Goal: Task Accomplishment & Management: Use online tool/utility

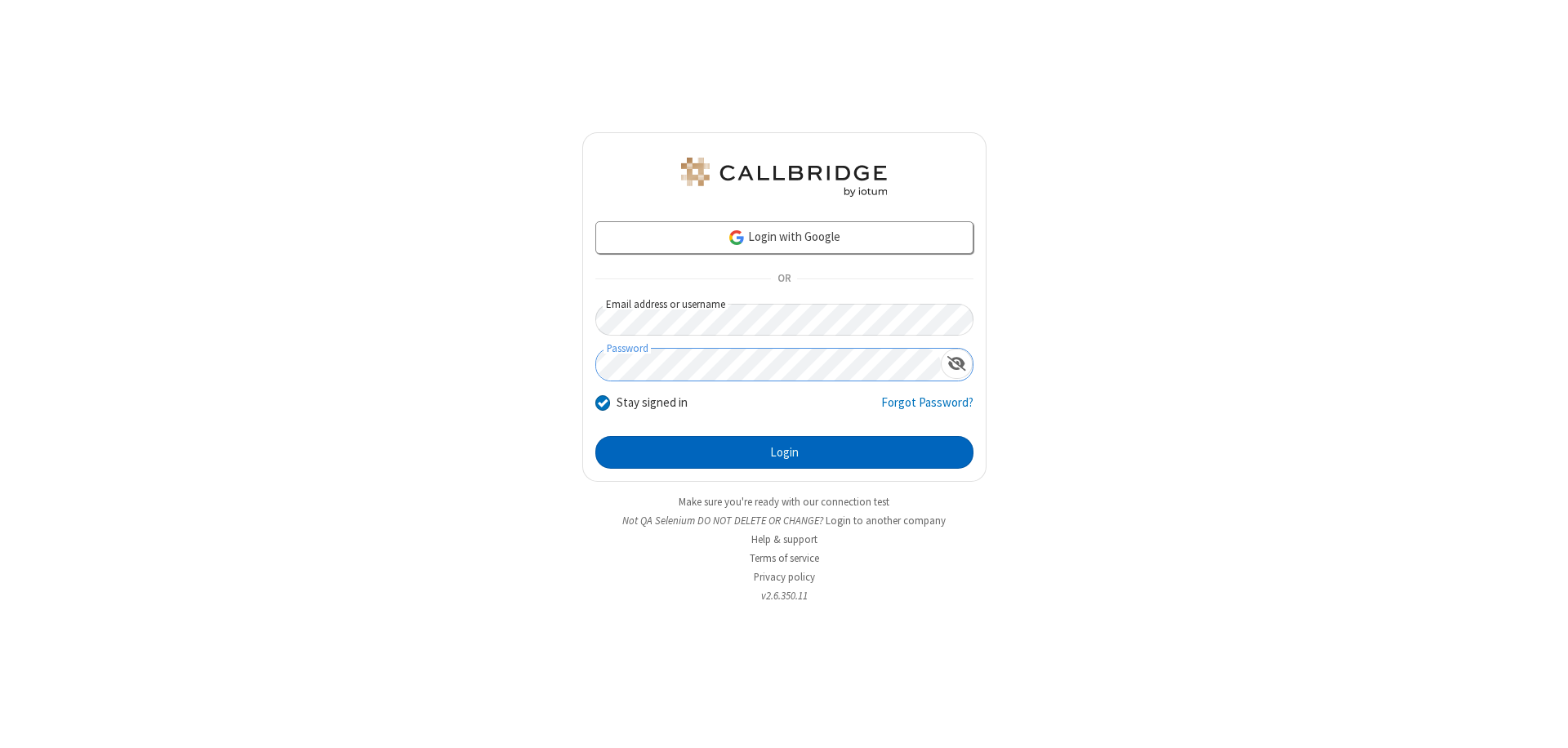
click at [784, 452] on button "Login" at bounding box center [784, 452] width 378 height 32
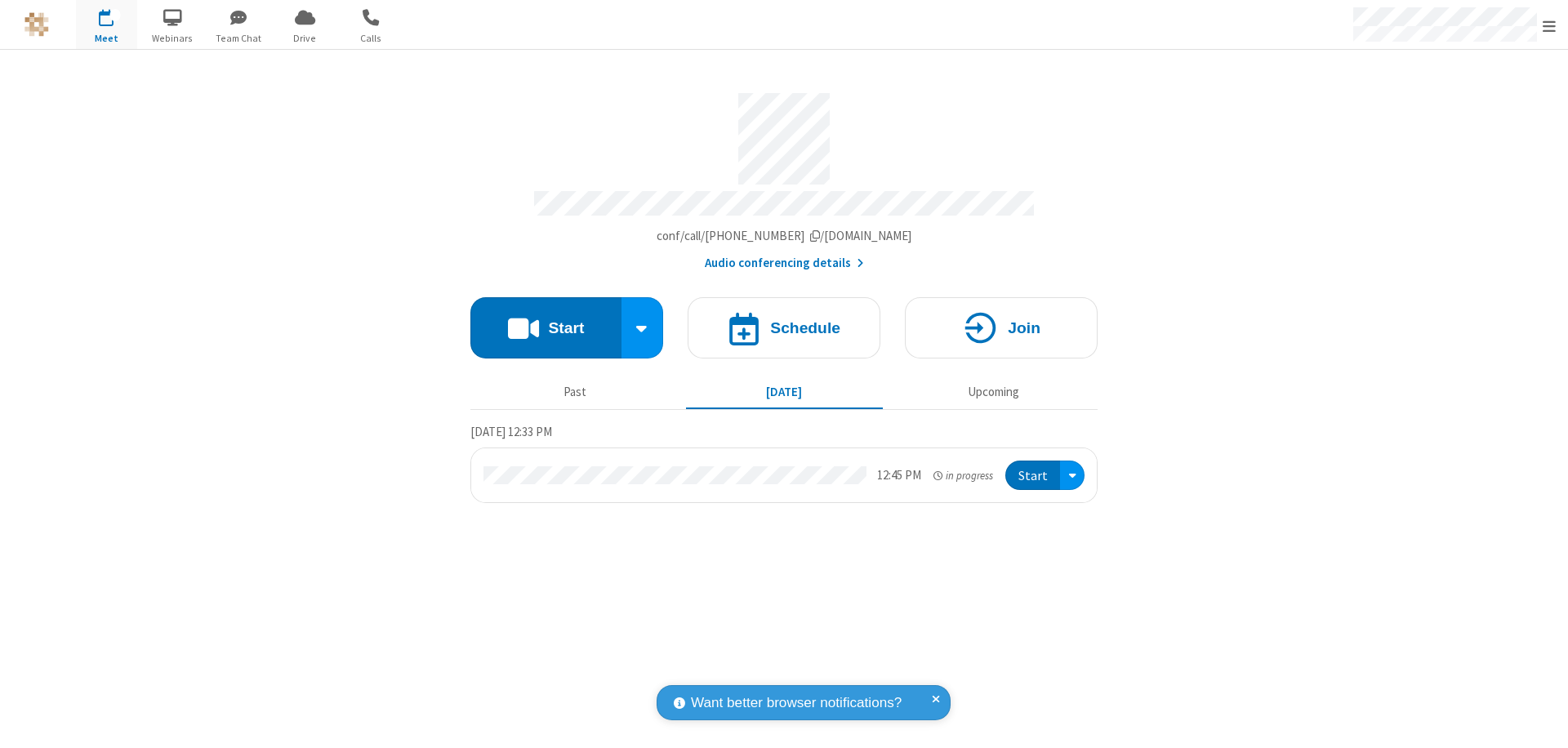
click at [1549, 26] on span "Open menu" at bounding box center [1549, 26] width 13 height 16
click at [305, 38] on span "Drive" at bounding box center [305, 38] width 62 height 15
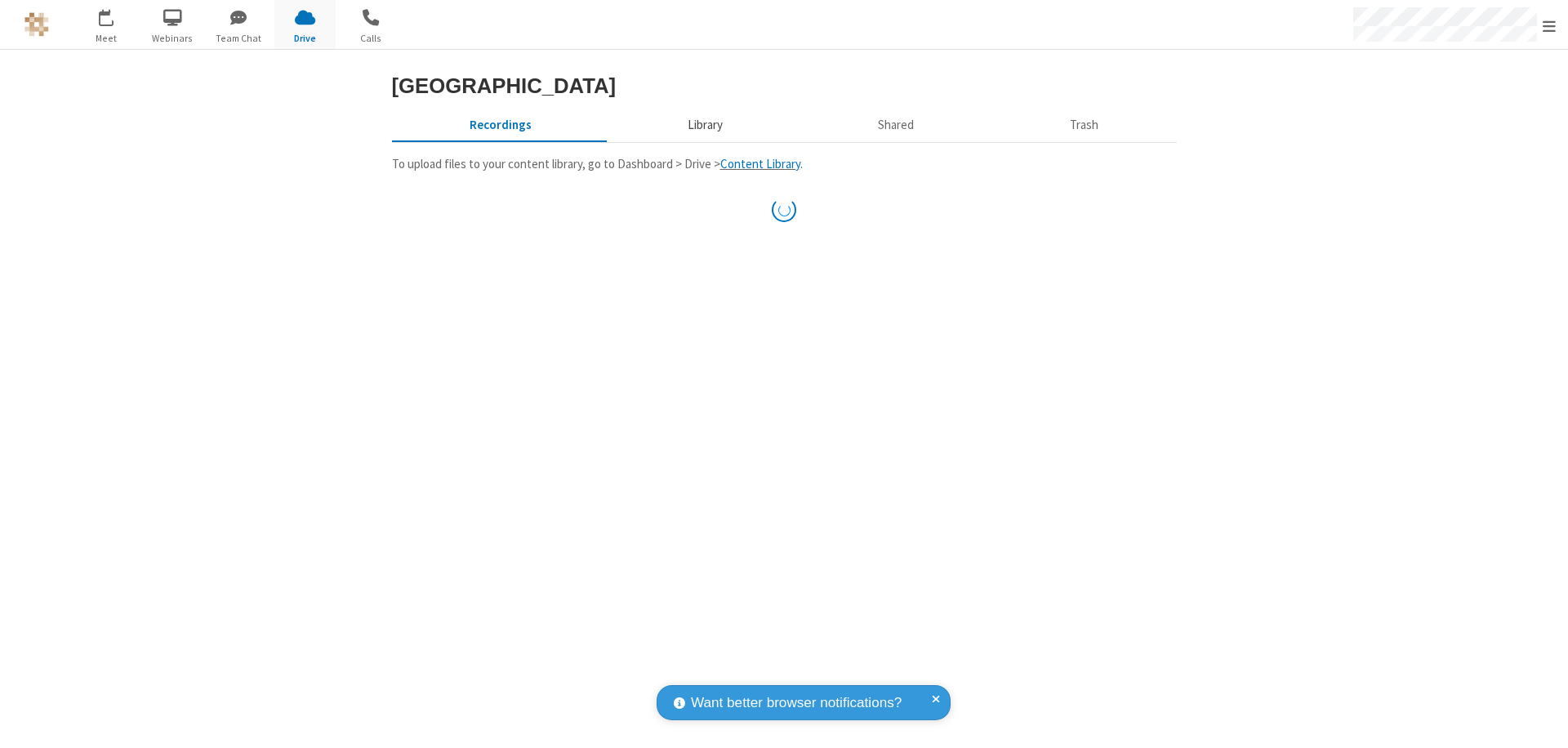
click at [702, 140] on button "Library" at bounding box center [704, 125] width 191 height 31
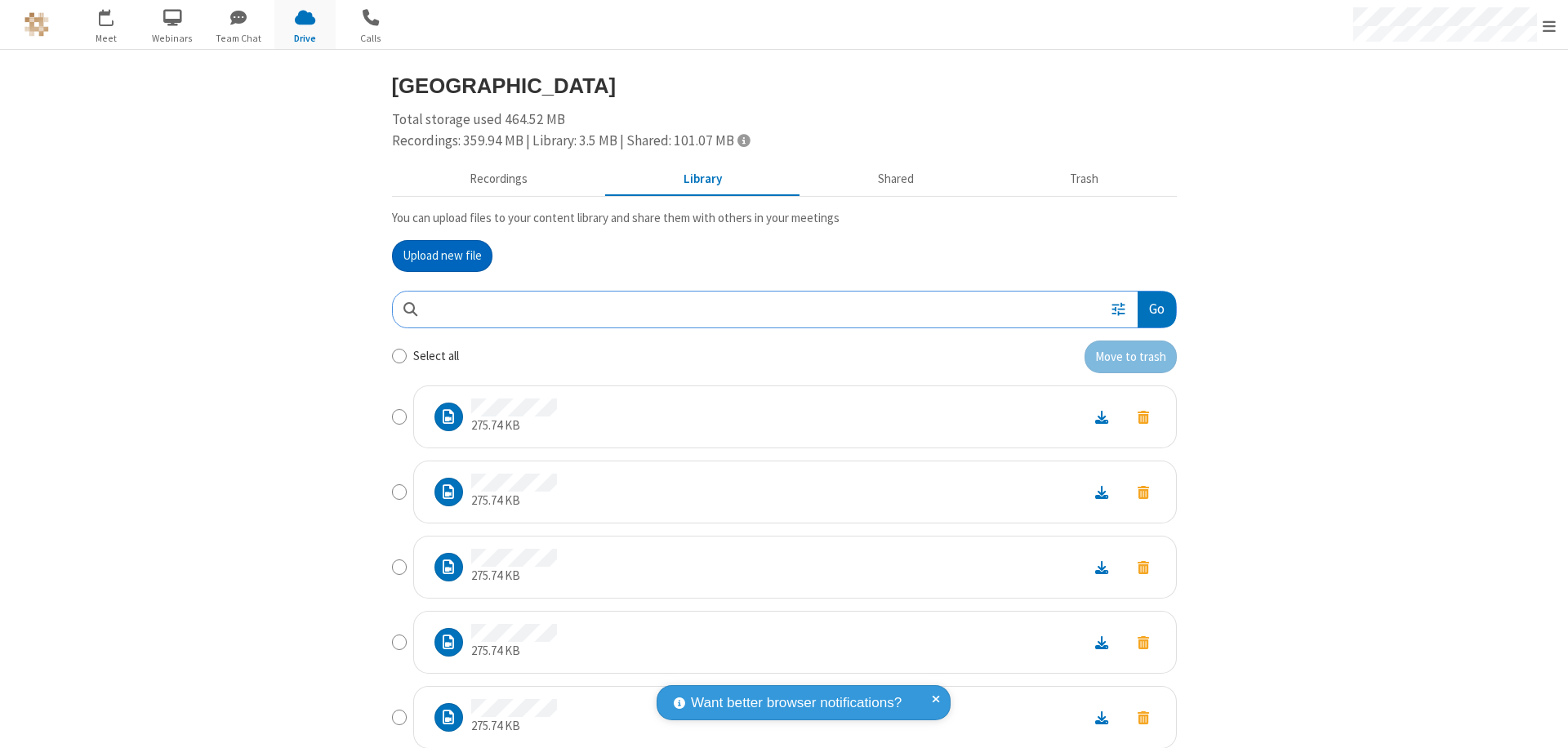
click at [1151, 309] on button "Go" at bounding box center [1157, 309] width 38 height 37
click at [442, 256] on button "Upload new file" at bounding box center [441, 256] width 100 height 32
